Goal: Information Seeking & Learning: Compare options

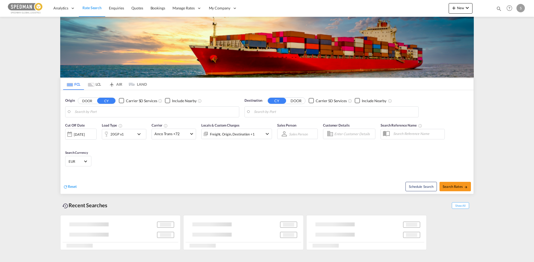
type input "[GEOGRAPHIC_DATA] ([GEOGRAPHIC_DATA]), DKCPH"
type input "Haiphong, VNHPH"
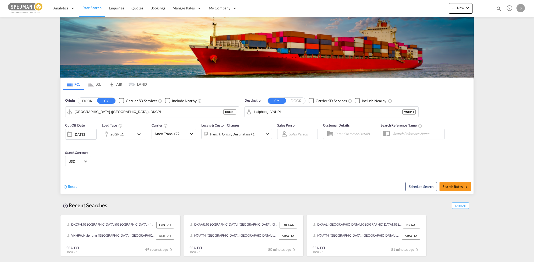
click at [97, 84] on md-tab-item "LCL" at bounding box center [94, 84] width 21 height 12
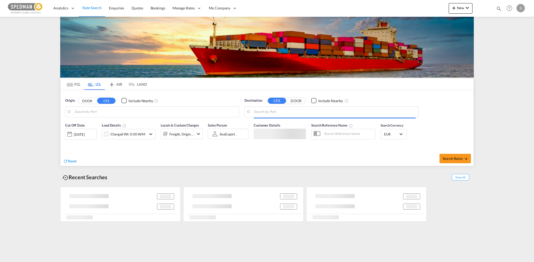
type input "DK-8220, [GEOGRAPHIC_DATA]"
type input "[US_STATE], [GEOGRAPHIC_DATA], USNYC"
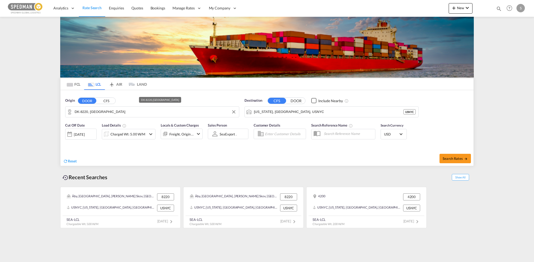
click at [121, 112] on input "DK-8220, [GEOGRAPHIC_DATA]" at bounding box center [156, 112] width 162 height 8
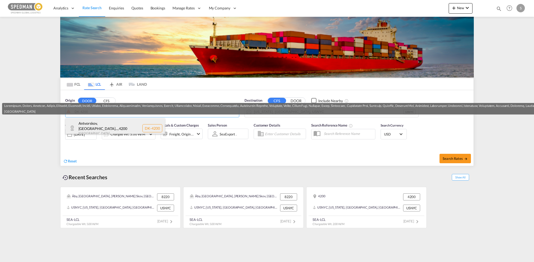
click at [110, 123] on div "Antvorskov, [GEOGRAPHIC_DATA]... , 4200 Denmark DK-4200" at bounding box center [114, 128] width 99 height 20
type input "LO-9693, Ipsumdolor, Sitame, Consect, Adipis, Elitsedd, Eiusmodt, Incidi, Utlab…"
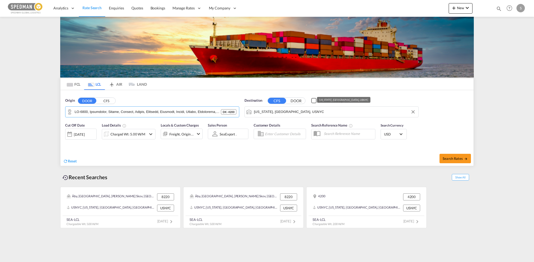
click at [317, 113] on input "[US_STATE], [GEOGRAPHIC_DATA], USNYC" at bounding box center [335, 112] width 162 height 8
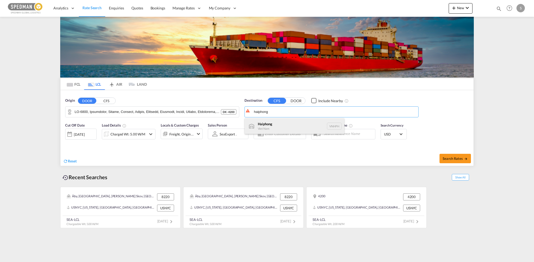
click at [276, 123] on div "Haiphong Viet Nam VNHPH" at bounding box center [294, 126] width 99 height 16
type input "Haiphong, VNHPH"
click at [116, 137] on div "Charged Wt: 5.00 W/M" at bounding box center [127, 133] width 35 height 7
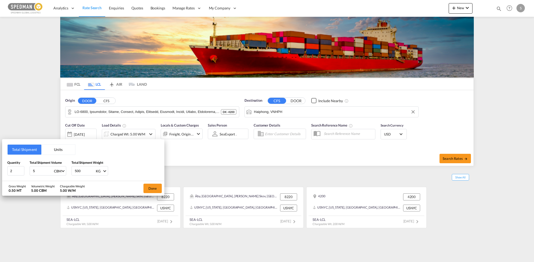
drag, startPoint x: 56, startPoint y: 149, endPoint x: 44, endPoint y: 152, distance: 13.3
click at [56, 148] on button "Units" at bounding box center [58, 149] width 34 height 10
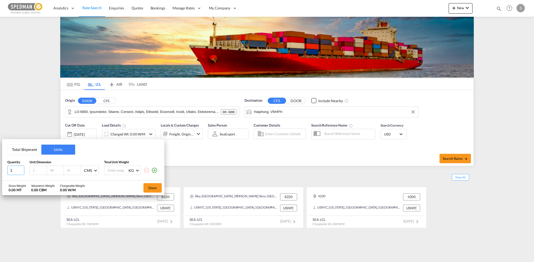
click at [19, 171] on input "1" at bounding box center [15, 169] width 17 height 9
click at [20, 148] on button "Total Shipment" at bounding box center [25, 149] width 34 height 10
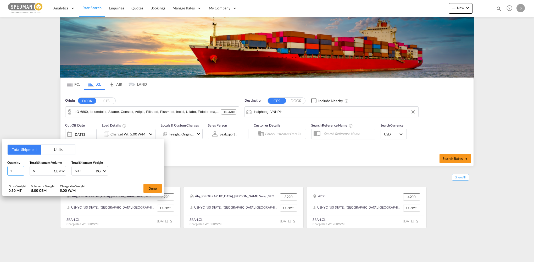
drag, startPoint x: 17, startPoint y: 171, endPoint x: 2, endPoint y: 169, distance: 14.7
click at [2, 169] on div "Total Shipment Units Quantity 1 Total Shipment Volume 5 CBM CBM CFT Total Shipm…" at bounding box center [83, 160] width 162 height 42
type input "23"
drag, startPoint x: 42, startPoint y: 172, endPoint x: -14, endPoint y: 171, distance: 55.5
click at [0, 171] on html "Analytics Reports Dashboard Rate Search Enquiries Quotes" at bounding box center [267, 131] width 534 height 262
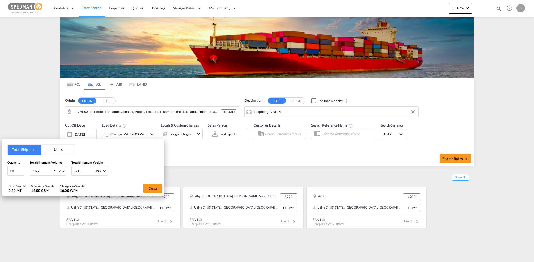
type input "16.7"
type input "7466"
click at [155, 187] on button "Done" at bounding box center [152, 187] width 18 height 9
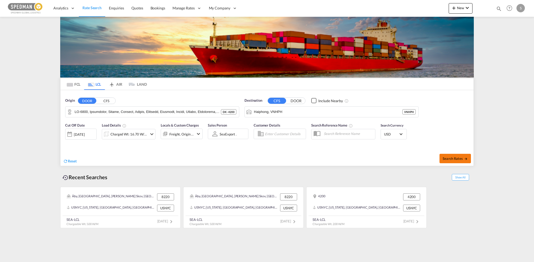
click at [446, 155] on button "Search Rates" at bounding box center [454, 158] width 31 height 9
type input "4200 to VNHPH / [DATE]"
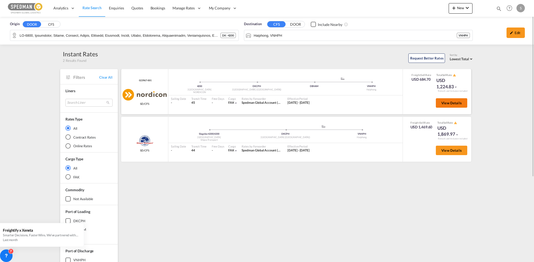
click at [453, 100] on button "View Details" at bounding box center [451, 102] width 31 height 9
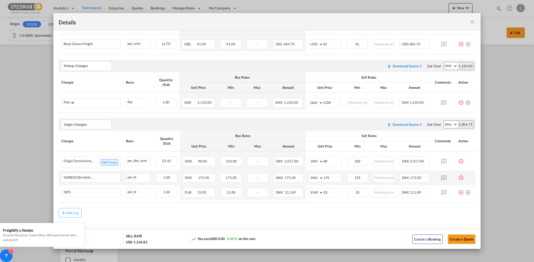
scroll to position [145, 0]
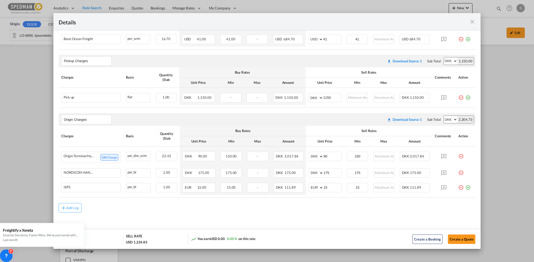
click at [471, 22] on md-icon "icon-close fg-AAA8AD m-0 cursor" at bounding box center [472, 22] width 6 height 6
